Goal: Check status: Check status

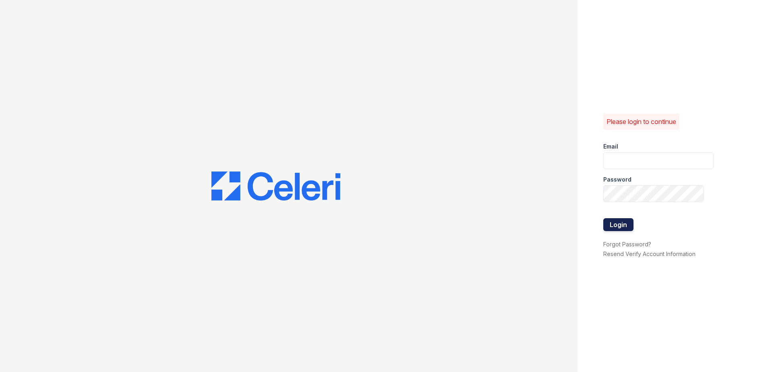
type input "XBecerra@trinity-pm.com"
click at [618, 228] on button "Login" at bounding box center [618, 224] width 30 height 13
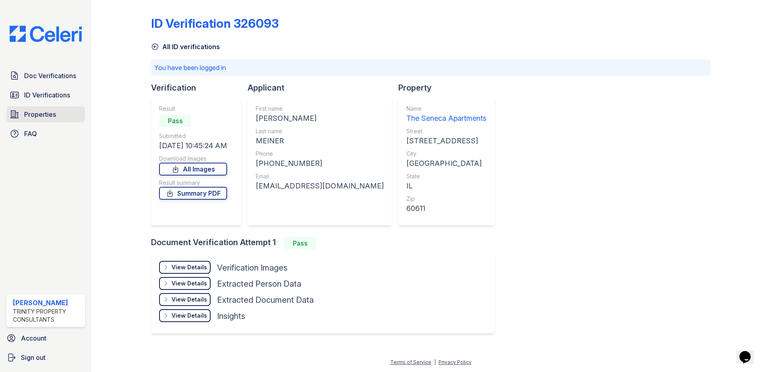
click at [28, 111] on span "Properties" at bounding box center [40, 115] width 32 height 10
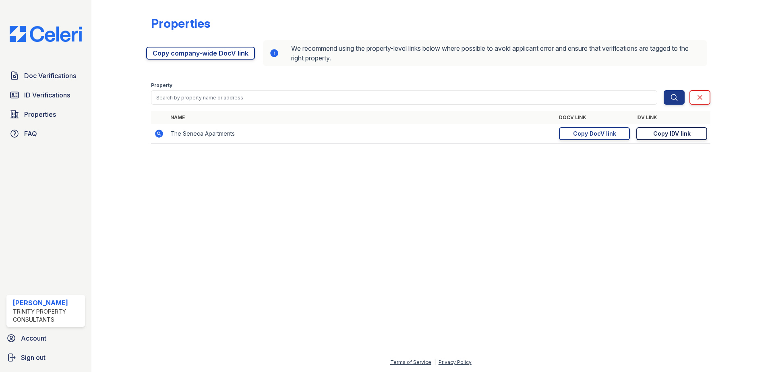
click at [693, 136] on link "Copy IDV link Copy link" at bounding box center [671, 133] width 71 height 13
click at [617, 130] on link "Copy DocV link Copy link" at bounding box center [594, 133] width 71 height 13
click at [666, 132] on div "Copy IDV link" at bounding box center [671, 134] width 37 height 8
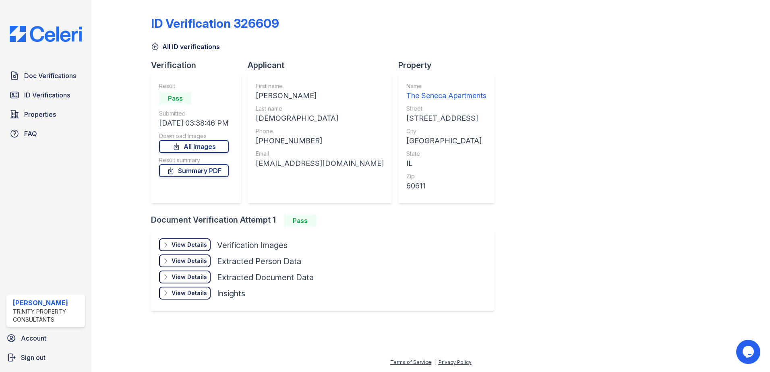
click at [188, 258] on div "View Details" at bounding box center [189, 261] width 35 height 8
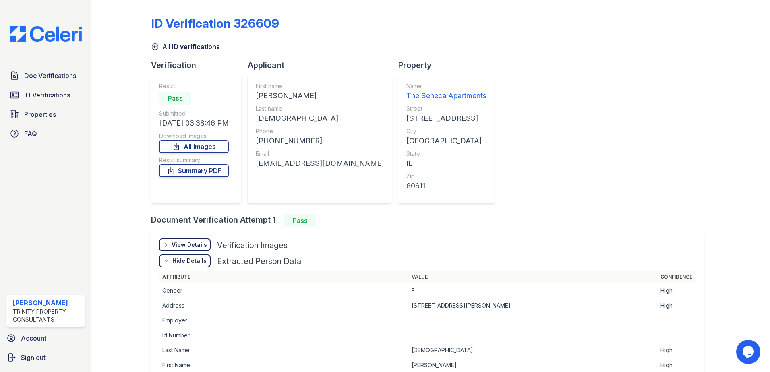
click at [199, 245] on div "View Details" at bounding box center [189, 245] width 35 height 8
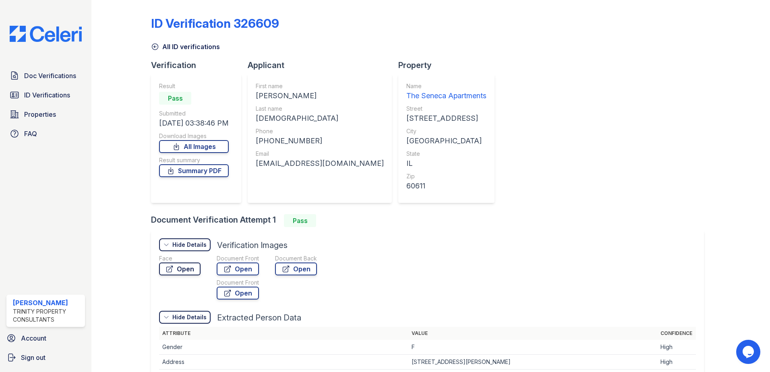
click at [190, 274] on link "Open" at bounding box center [179, 269] width 41 height 13
click at [238, 265] on link "Open" at bounding box center [238, 269] width 42 height 13
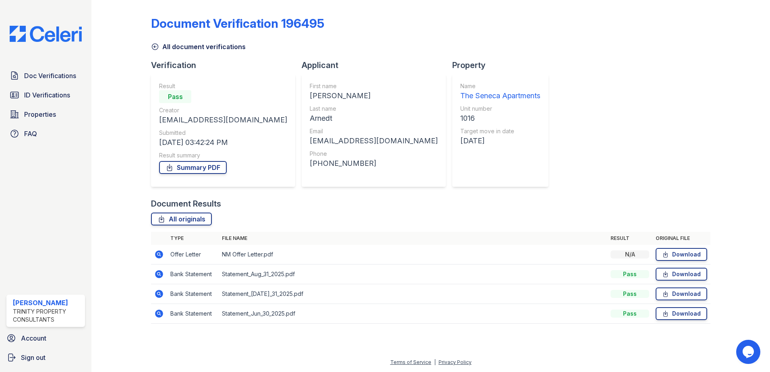
click at [160, 254] on icon at bounding box center [159, 255] width 10 height 10
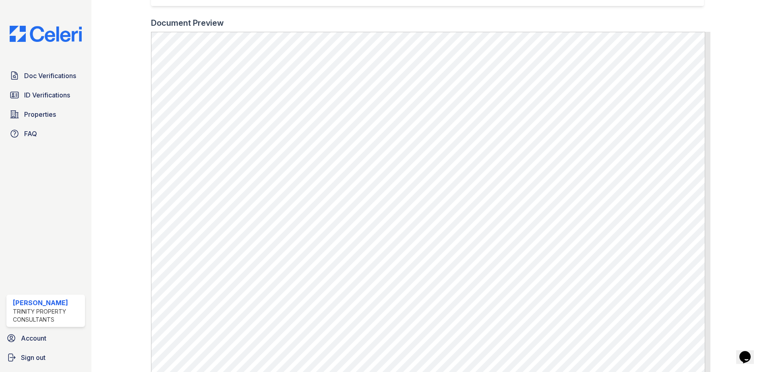
scroll to position [242, 0]
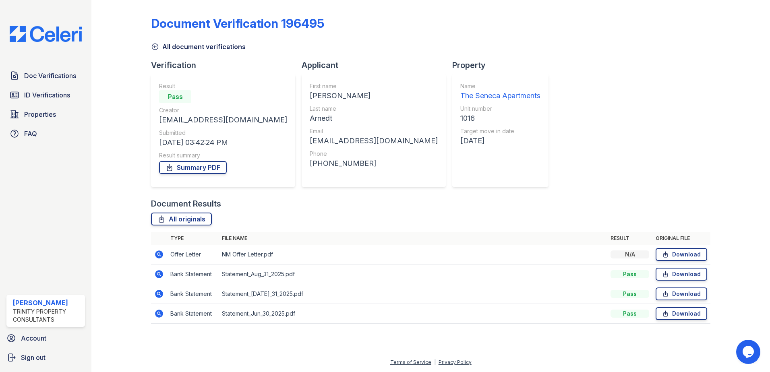
click at [155, 277] on icon at bounding box center [159, 274] width 10 height 10
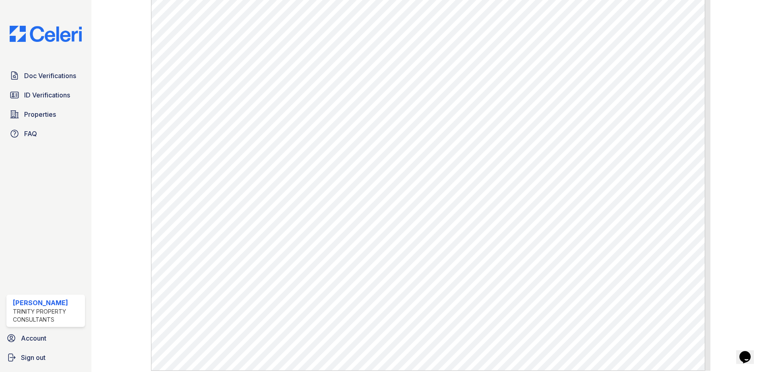
scroll to position [441, 0]
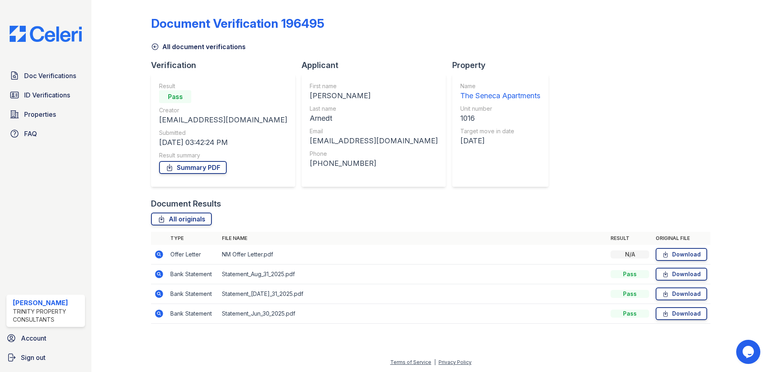
click at [163, 295] on icon at bounding box center [159, 294] width 10 height 10
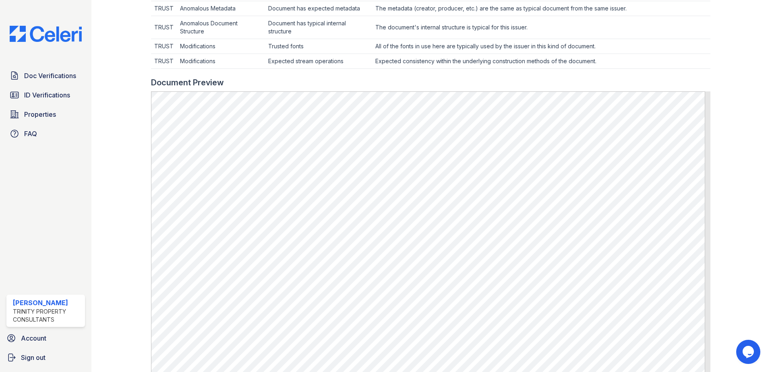
scroll to position [322, 0]
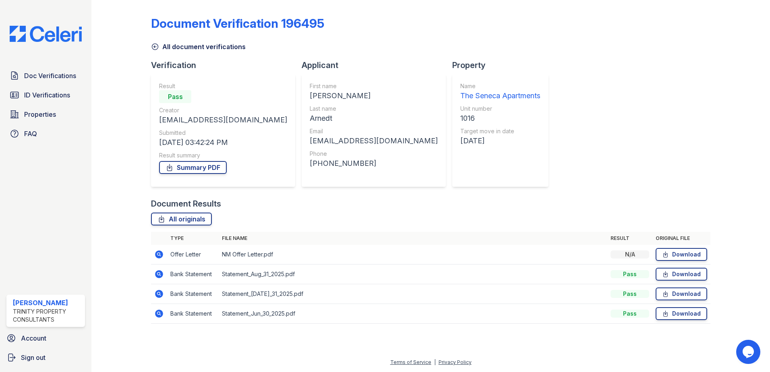
click at [157, 318] on icon at bounding box center [159, 314] width 10 height 10
click at [60, 95] on span "ID Verifications" at bounding box center [47, 95] width 46 height 10
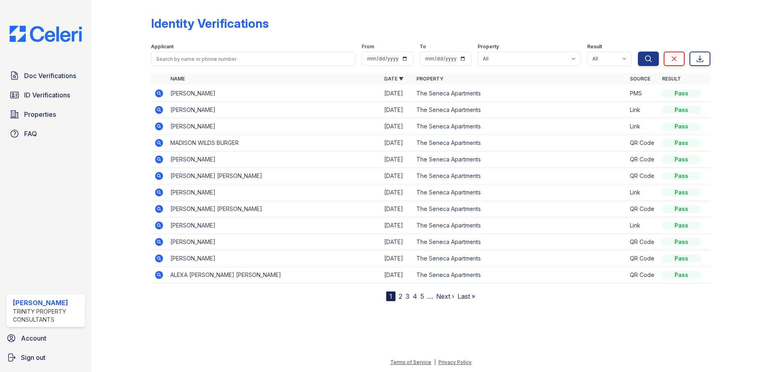
click at [160, 95] on icon at bounding box center [159, 93] width 8 height 8
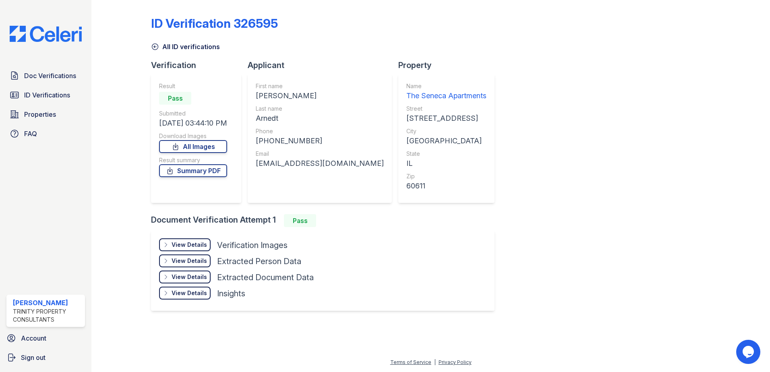
click at [203, 241] on div "View Details" at bounding box center [189, 245] width 35 height 8
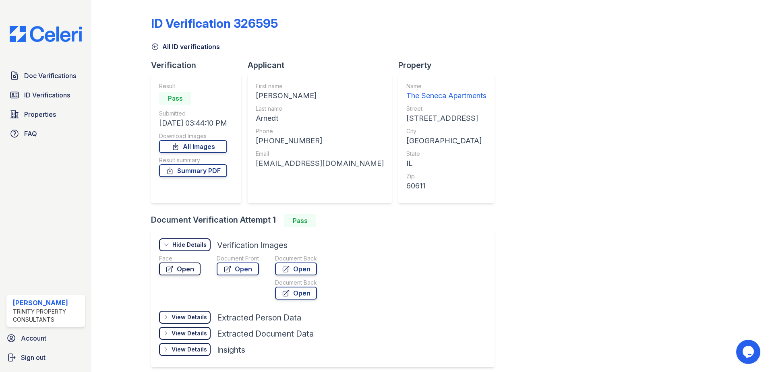
click at [193, 270] on link "Open" at bounding box center [179, 269] width 41 height 13
click at [235, 268] on link "Open" at bounding box center [238, 269] width 42 height 13
click at [77, 81] on link "Doc Verifications" at bounding box center [45, 76] width 79 height 16
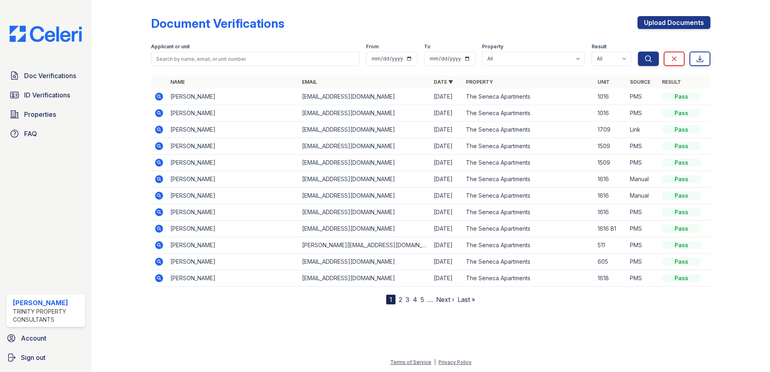
click at [159, 96] on icon at bounding box center [158, 96] width 2 height 2
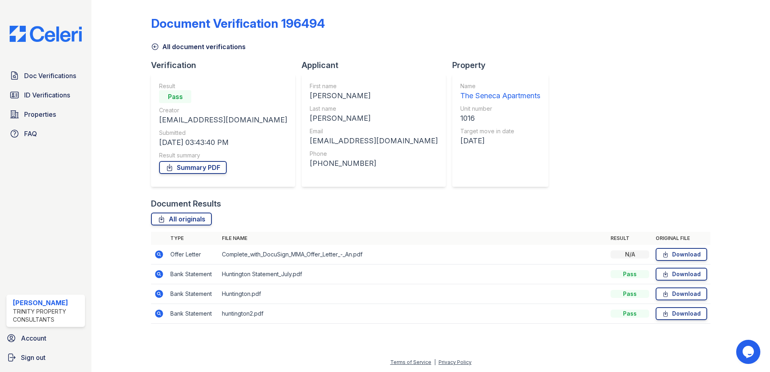
click at [157, 312] on icon at bounding box center [159, 314] width 8 height 8
click at [162, 256] on icon at bounding box center [159, 254] width 8 height 8
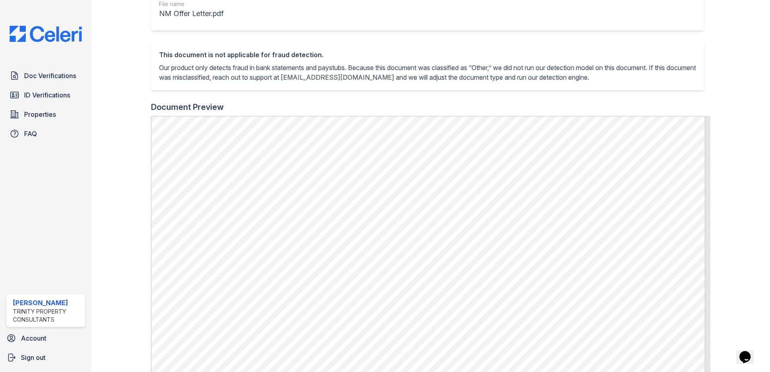
scroll to position [161, 0]
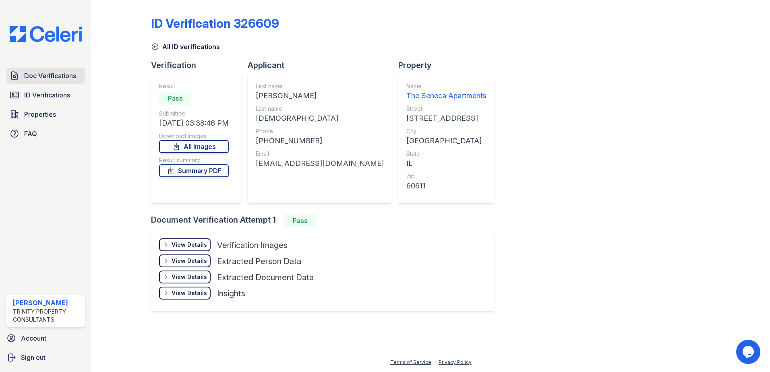
click at [50, 70] on link "Doc Verifications" at bounding box center [45, 76] width 79 height 16
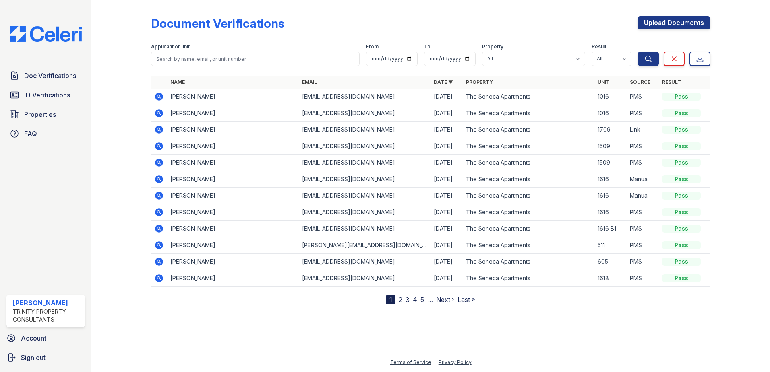
click at [161, 96] on icon at bounding box center [159, 97] width 8 height 8
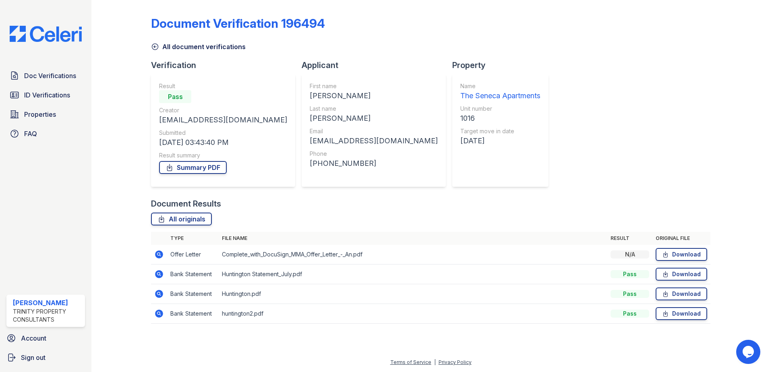
click at [158, 257] on icon at bounding box center [159, 254] width 8 height 8
